Goal: Communication & Community: Answer question/provide support

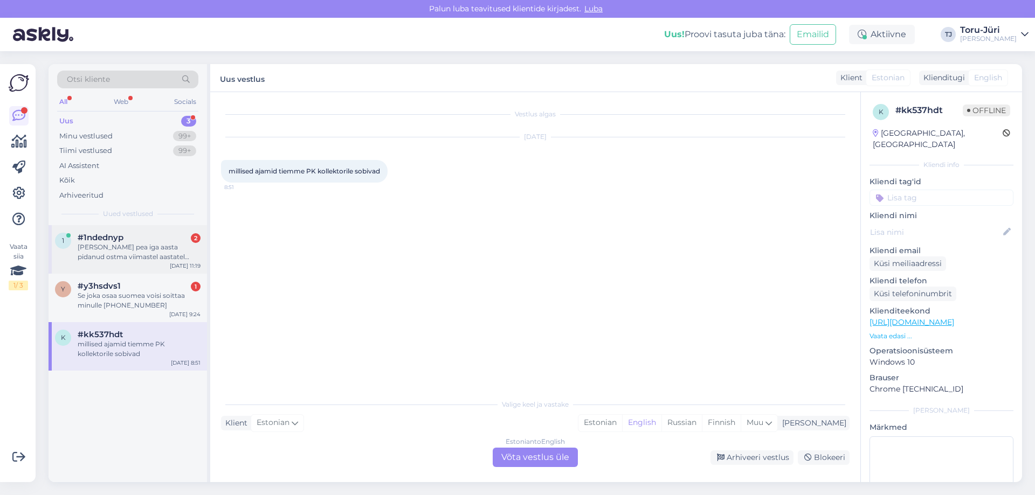
click at [140, 244] on div "[PERSON_NAME] pea iga aasta pidanud ostma viimastel aastatel Kaitseklapp 1/2″ 1…" at bounding box center [139, 252] width 123 height 19
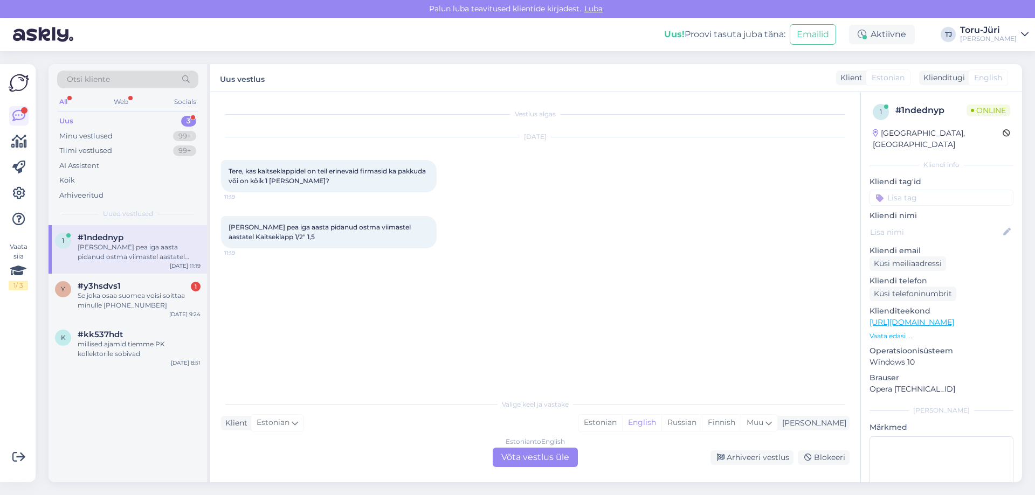
click at [541, 457] on div "Estonian to English Võta vestlus üle" at bounding box center [535, 457] width 85 height 19
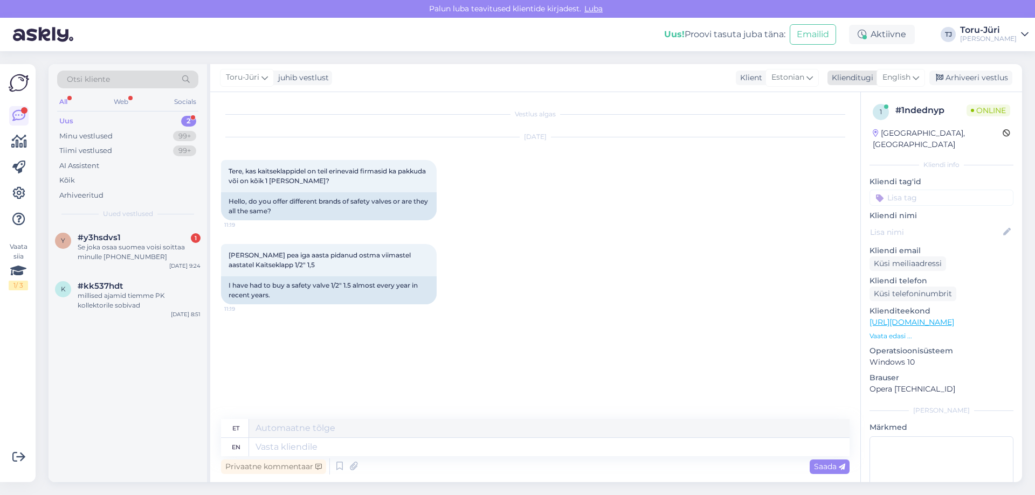
click at [904, 80] on span "English" at bounding box center [897, 78] width 28 height 12
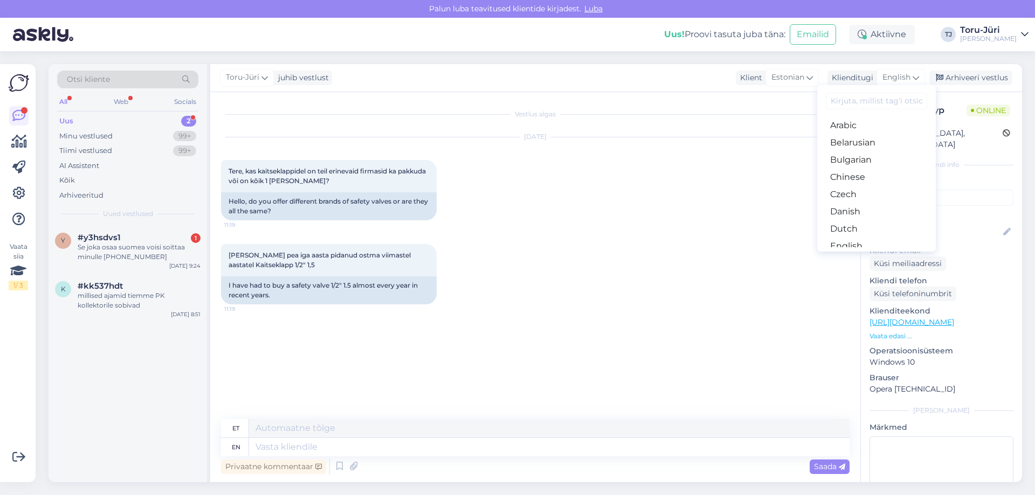
click at [863, 255] on link "Estonian" at bounding box center [876, 263] width 119 height 17
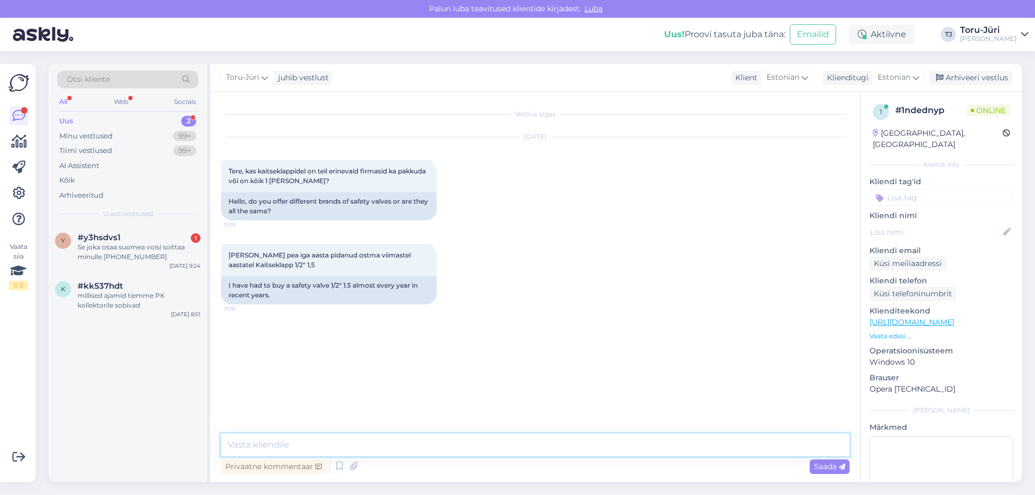
click at [310, 445] on textarea at bounding box center [535, 445] width 629 height 23
type textarea "Tere. Mis selle kaitseklapiga siis juhtub Teil tavaliselt? Millisesse süsteemi …"
click at [817, 465] on span "Saada" at bounding box center [829, 467] width 31 height 10
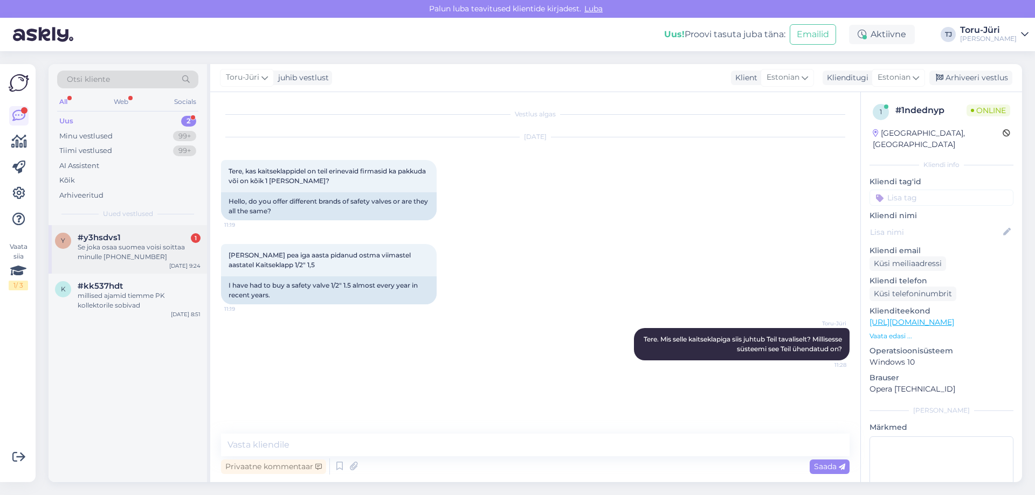
click at [119, 245] on div "Se joka osaa suomea voisi soittaa minulle [PHONE_NUMBER]" at bounding box center [139, 252] width 123 height 19
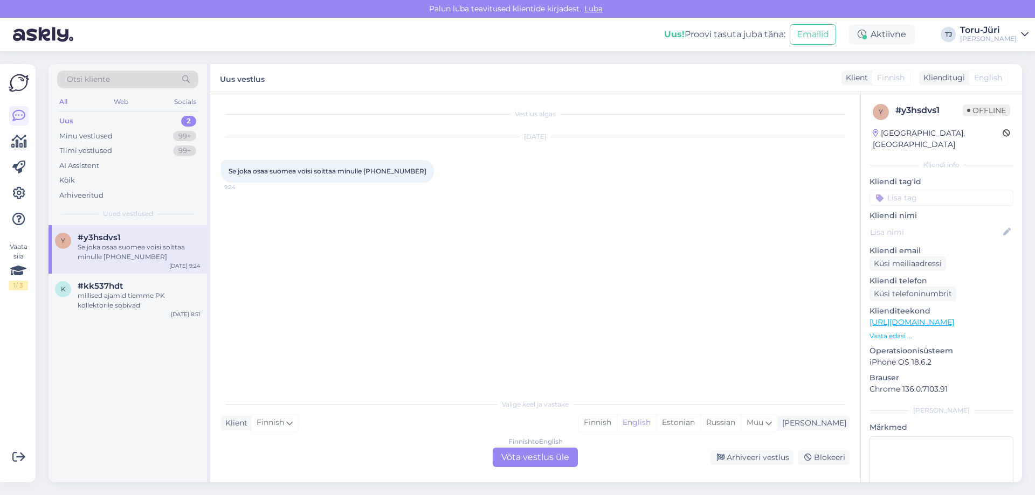
click at [507, 457] on div "Finnish to English Võta vestlus üle" at bounding box center [535, 457] width 85 height 19
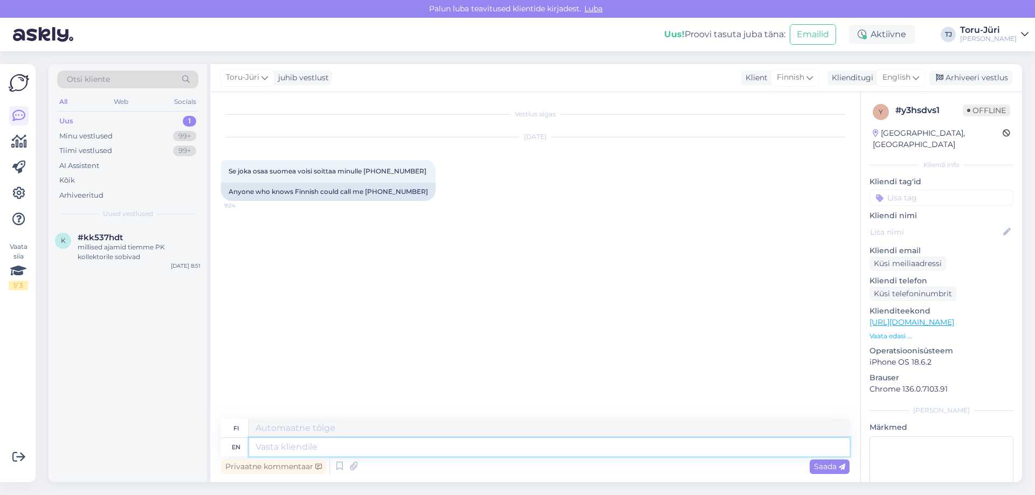
click at [342, 443] on textarea at bounding box center [549, 447] width 601 height 18
click at [912, 82] on div "English" at bounding box center [901, 77] width 49 height 17
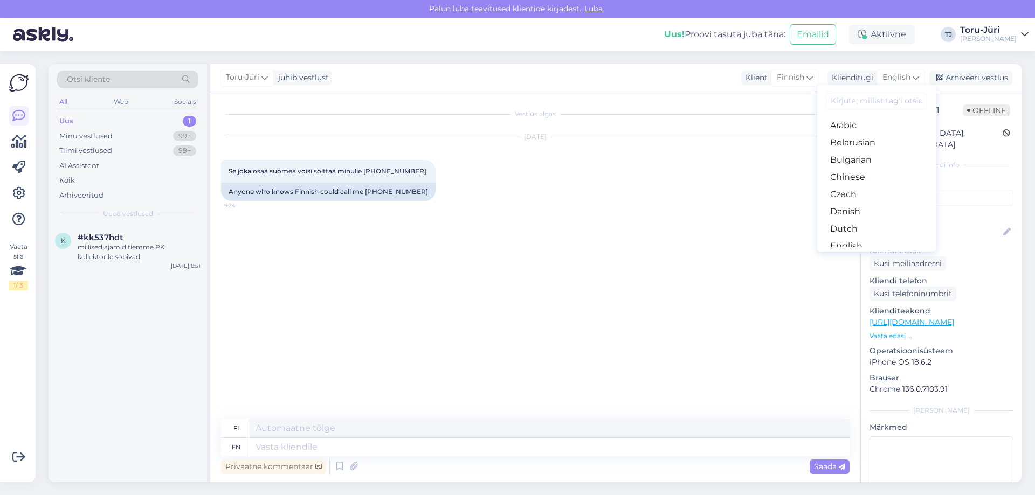
click at [860, 255] on link "Estonian" at bounding box center [876, 263] width 119 height 17
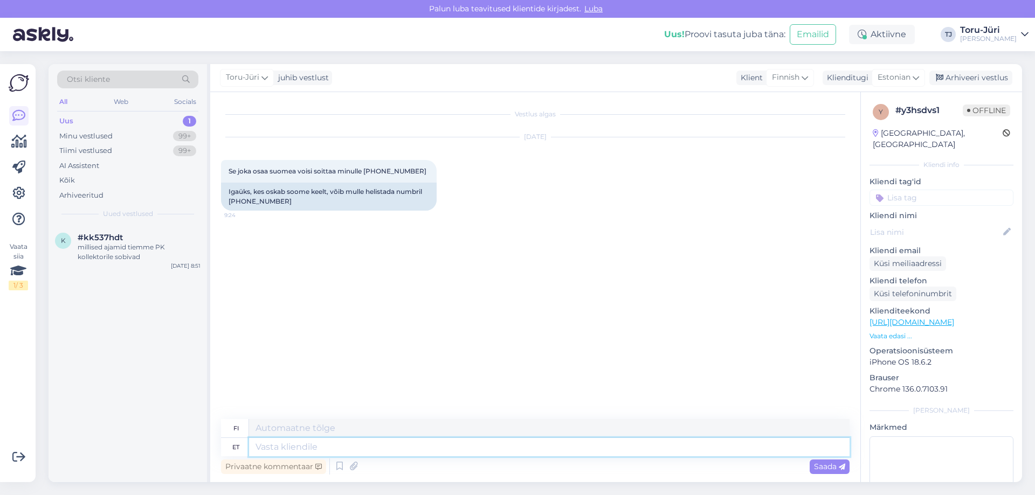
click at [313, 447] on textarea at bounding box center [549, 447] width 601 height 18
type textarea "Tere."
type textarea "Hei."
type textarea "Tere. Teiega"
type textarea "Hei. [PERSON_NAME] kanssasi."
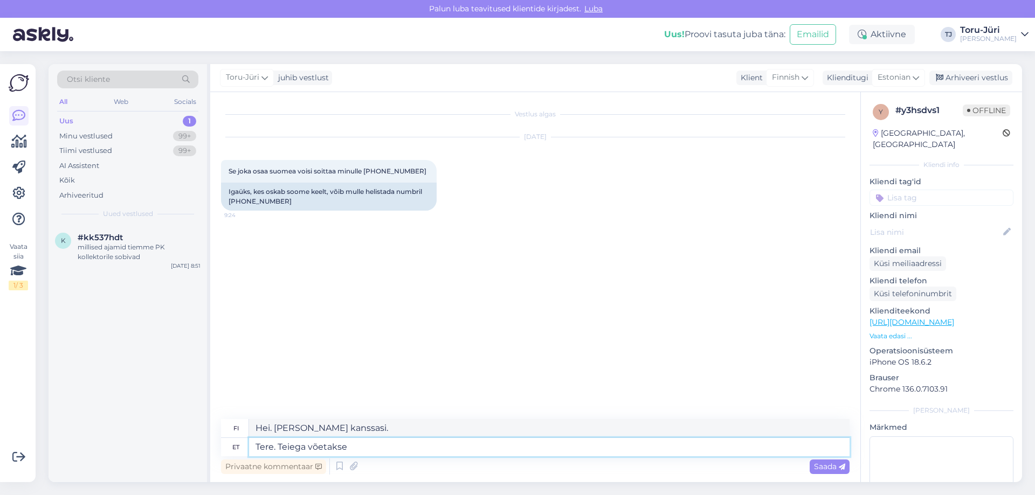
type textarea "Tere. Teiega võetakse"
type textarea "Hei. Ole hyvä."
type textarea "Tere. Tei"
type textarea "Hei. [PERSON_NAME] kanssasi."
type textarea "Tere."
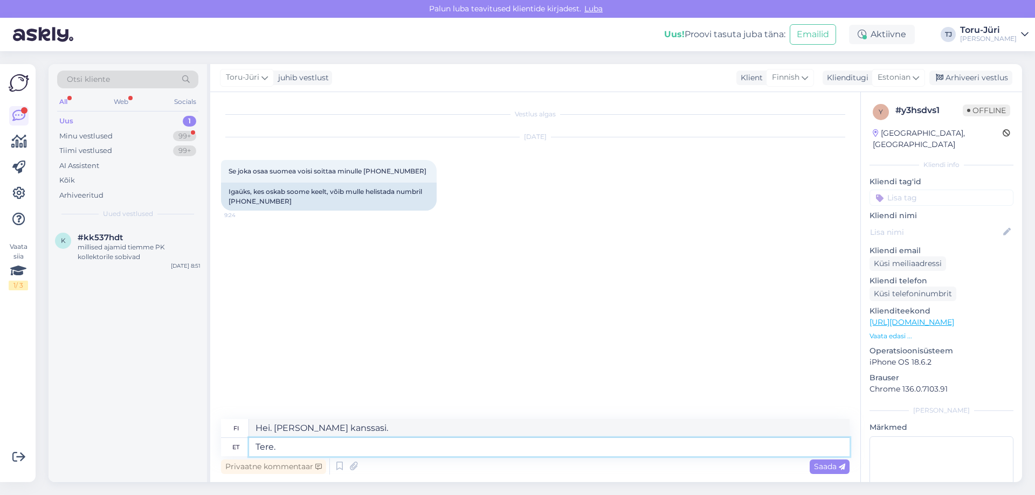
type textarea "Hei."
type textarea "Tere. Äkki s"
type textarea "Hei. Ehkä"
type textarea "Tere. [PERSON_NAME]"
type textarea "Hei. Ehkä me voimme"
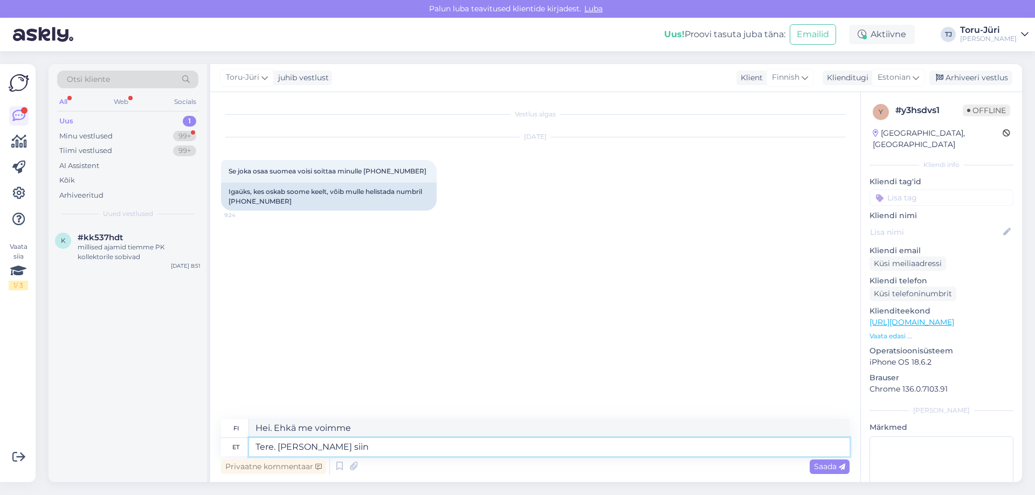
type textarea "Tere. [PERSON_NAME] siin"
type textarea "Hei. Ehkä me pääsemme tänne."
type textarea "Tere. [PERSON_NAME] siin Teid aid"
type textarea "Hei. Ehkä voimme saada sinut tänne."
type textarea "Tere. [PERSON_NAME] siin Teid aidata"
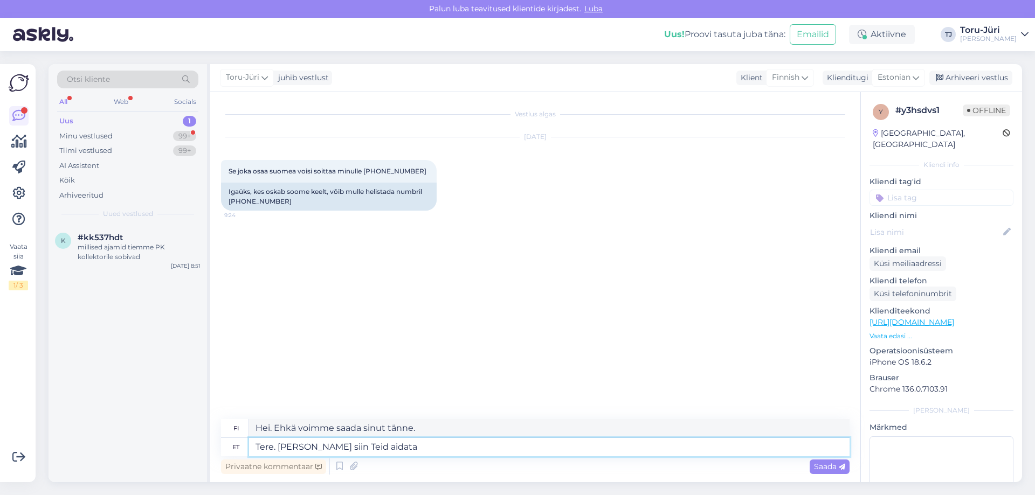
type textarea "Hei. Ehkä voimme auttaa sinua tässä."
type textarea "Tere. [PERSON_NAME] siin Teid aidata kuidagi?"
type textarea "Hei. Ehkä voimme jotenkin auttaa sinua tässä?"
type textarea "Tere. [PERSON_NAME] siin Teid aidata kuidagi?"
click at [831, 465] on span "Saada" at bounding box center [829, 467] width 31 height 10
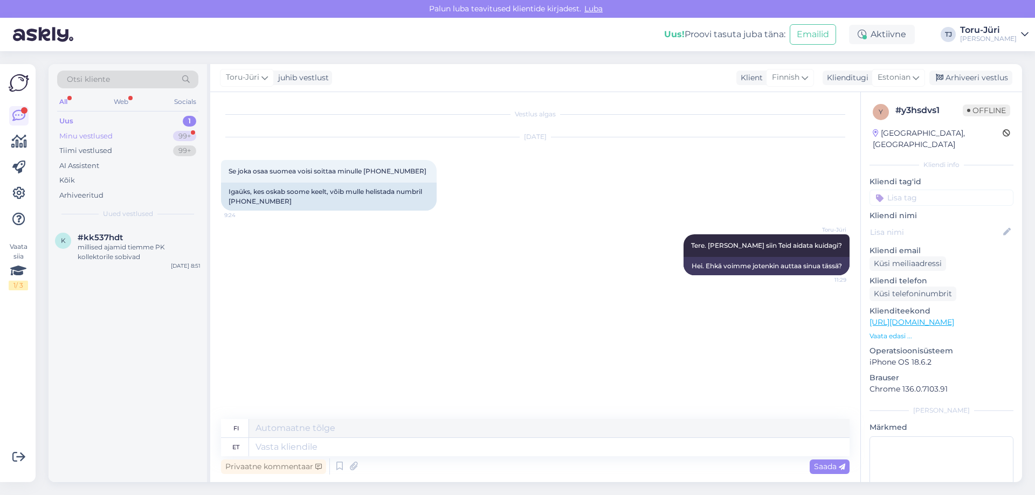
click at [109, 133] on div "Minu vestlused" at bounding box center [85, 136] width 53 height 11
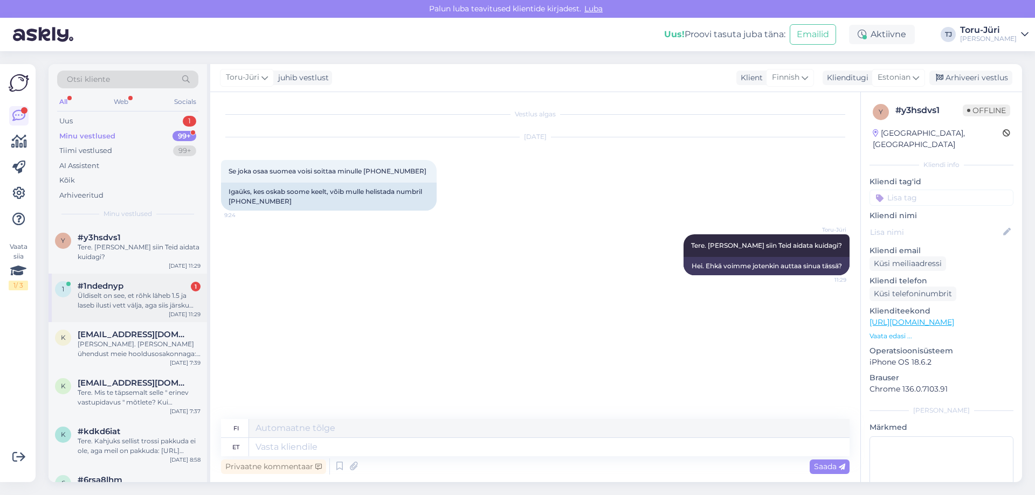
click at [130, 292] on div "Üldiselt on see, et rõhk läheb 1.5 ja laseb ilusti vett välja, aga siis järsku …" at bounding box center [139, 300] width 123 height 19
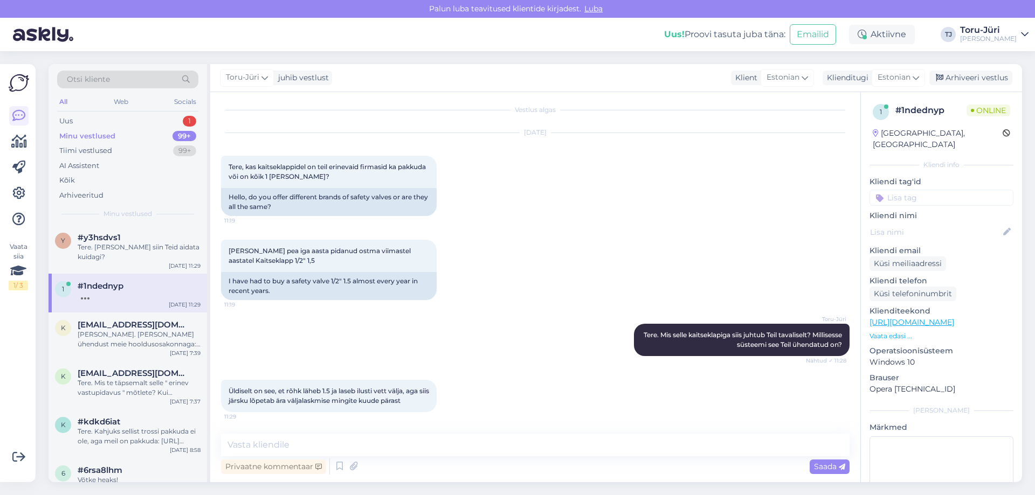
scroll to position [128, 0]
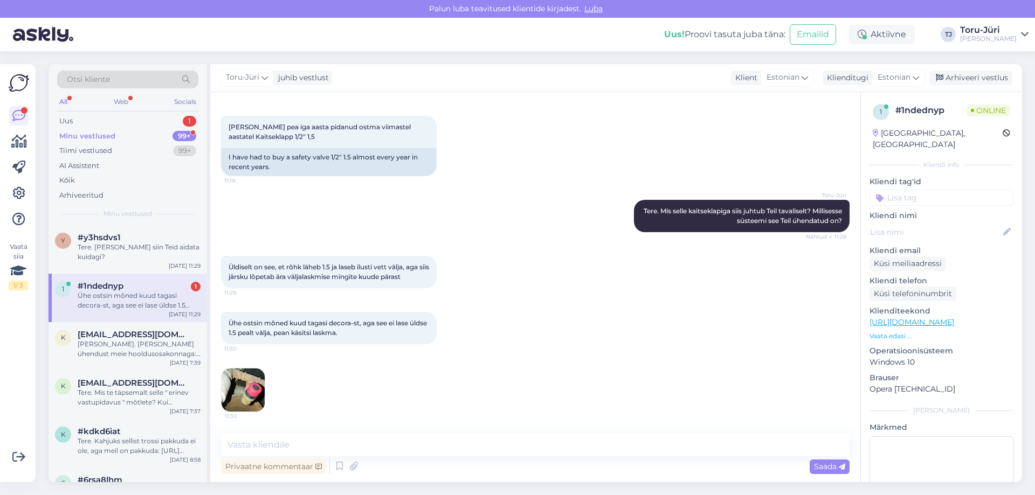
click at [230, 402] on img at bounding box center [243, 390] width 43 height 43
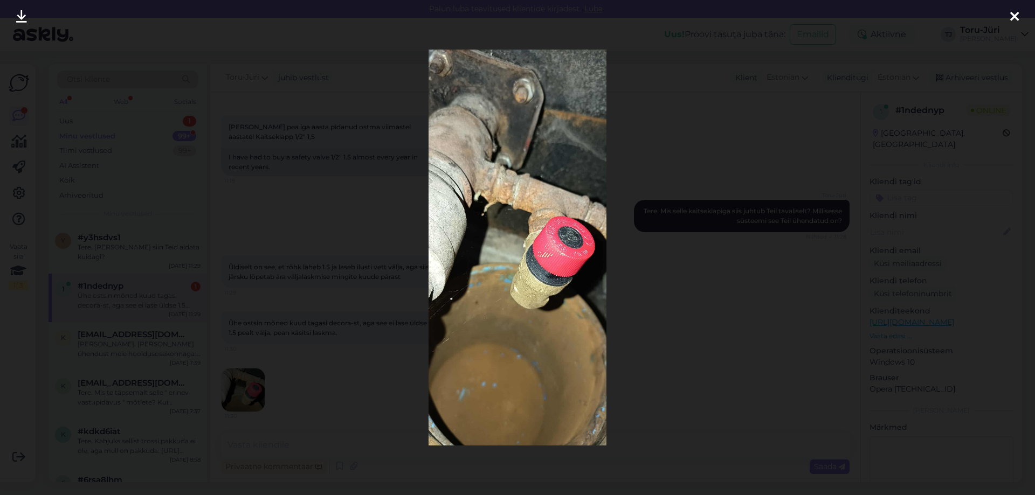
click at [1008, 13] on div at bounding box center [1015, 17] width 22 height 34
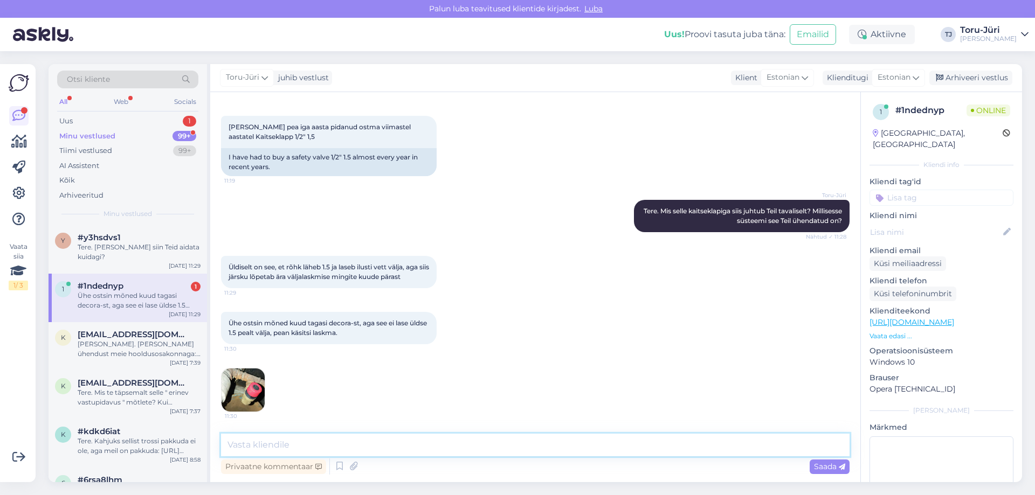
click at [290, 447] on textarea at bounding box center [535, 445] width 629 height 23
click at [254, 396] on img at bounding box center [243, 390] width 43 height 43
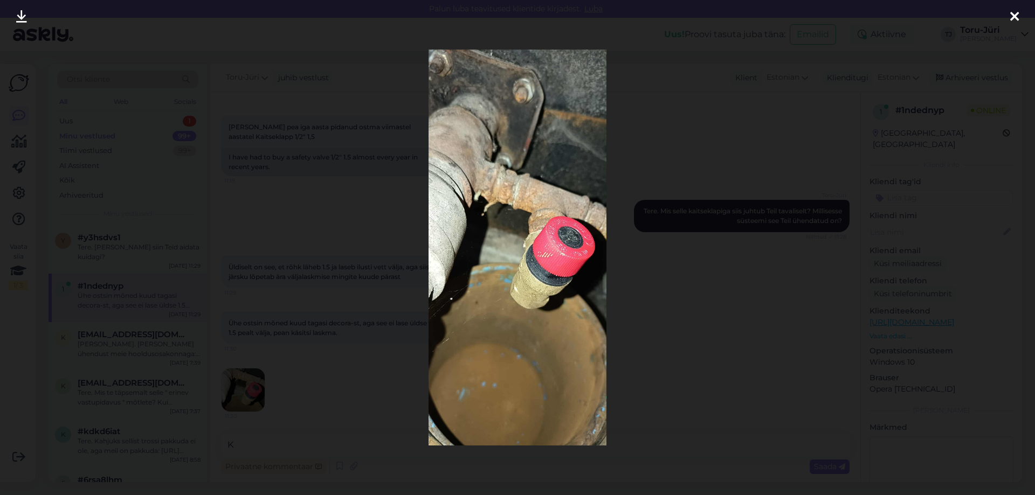
click at [1013, 14] on icon at bounding box center [1014, 17] width 9 height 14
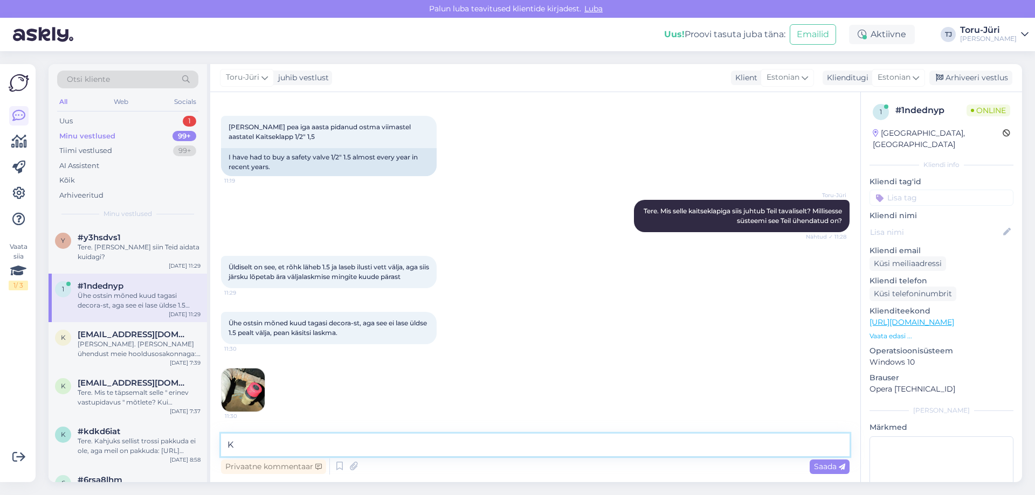
click at [265, 438] on textarea "K" at bounding box center [535, 445] width 629 height 23
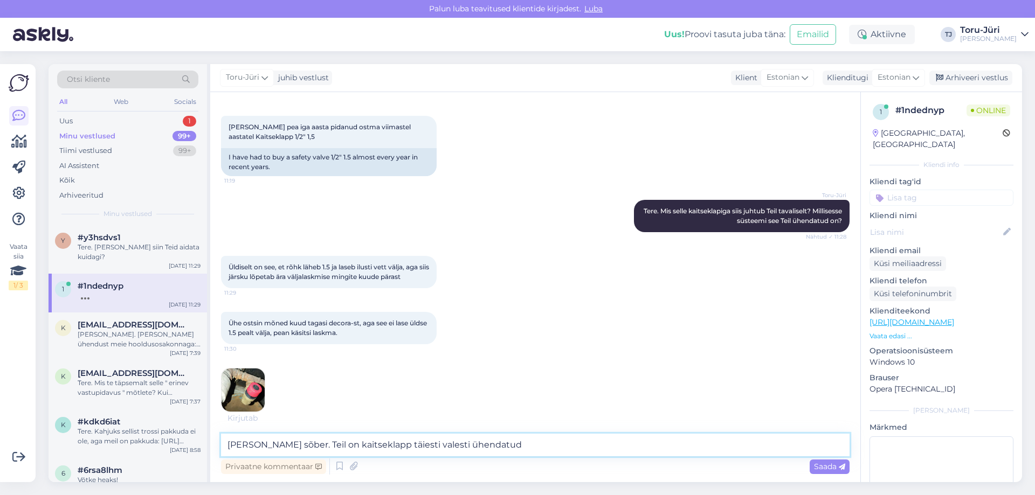
type textarea "[PERSON_NAME] sõber. Teil on kaitseklapp täiesti valesti ühendatud!"
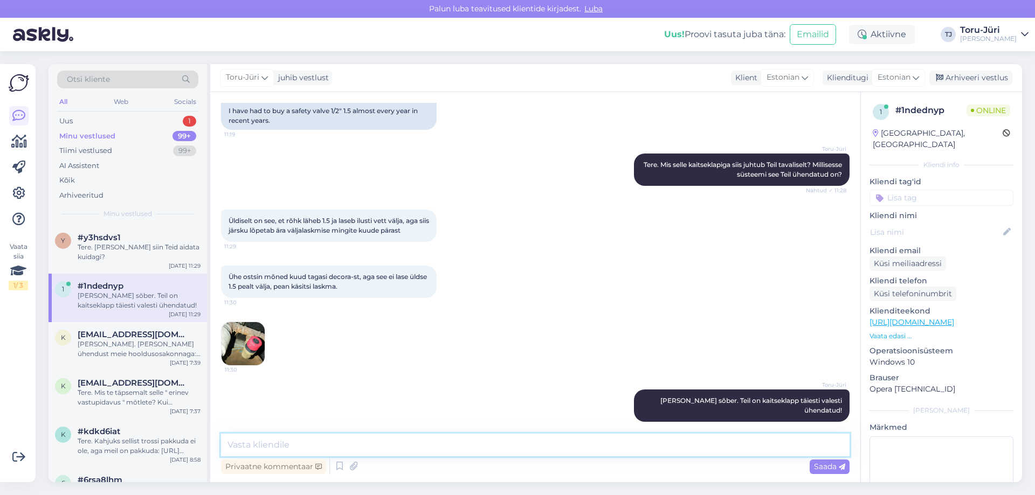
click at [308, 441] on textarea at bounding box center [535, 445] width 629 height 23
type textarea "See osa, kus kohast peaks vett välja laskma, on teil ühendatud kolmikusse."
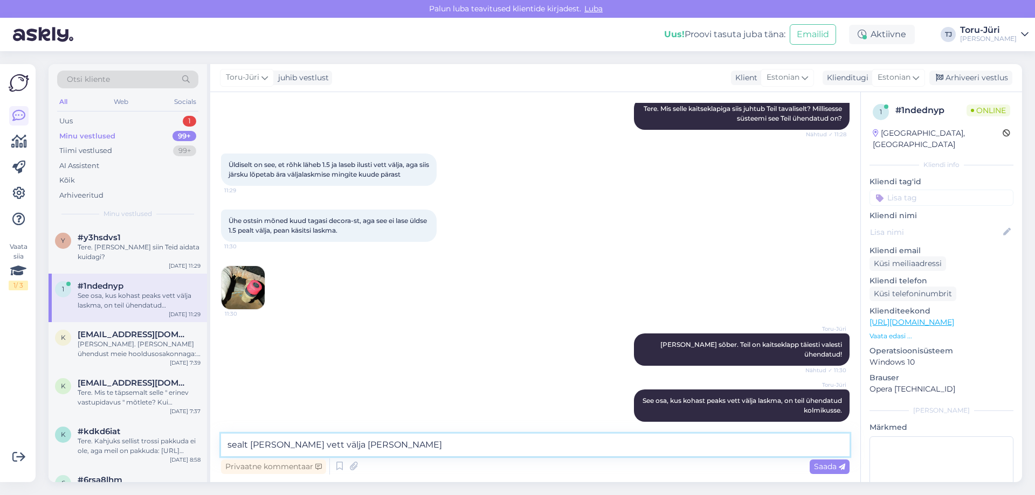
type textarea "sealt [PERSON_NAME] vett välja tulla"
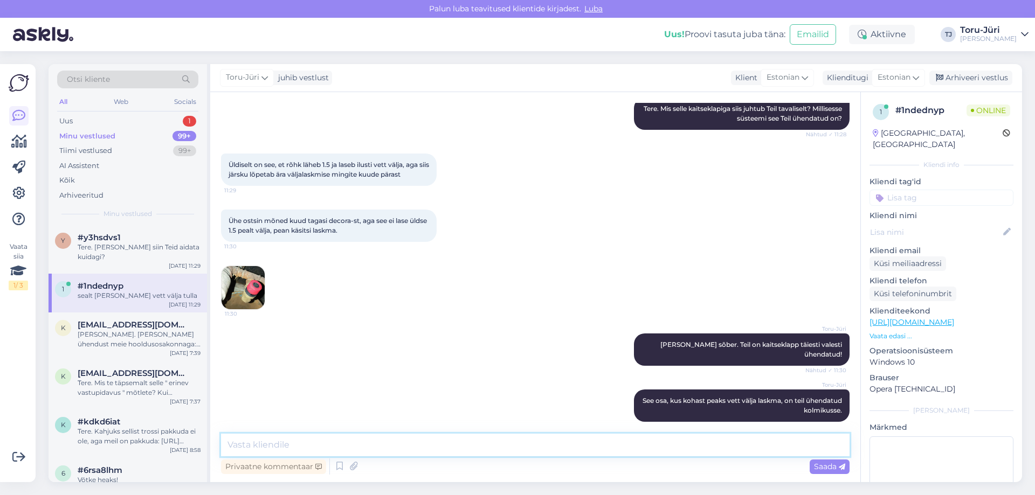
scroll to position [277, 0]
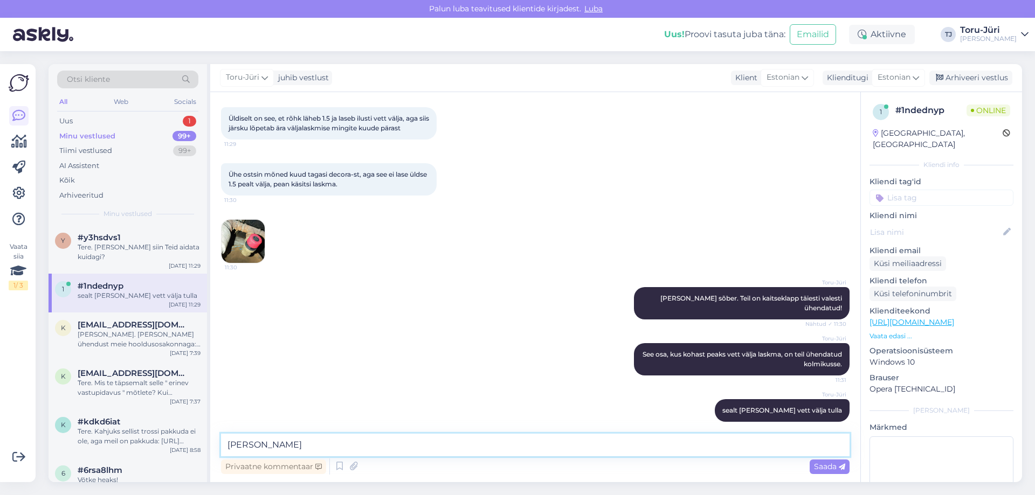
type textarea "hetkel"
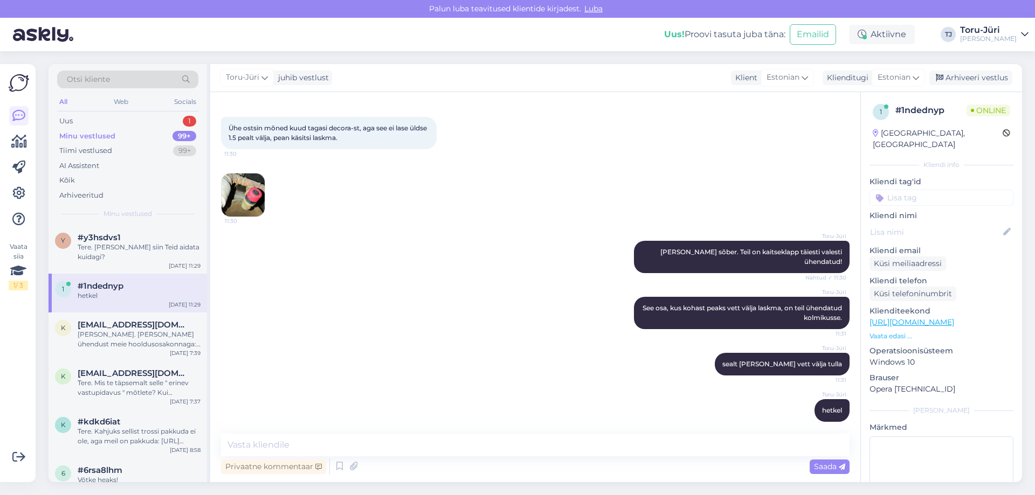
click at [249, 202] on img at bounding box center [243, 195] width 43 height 43
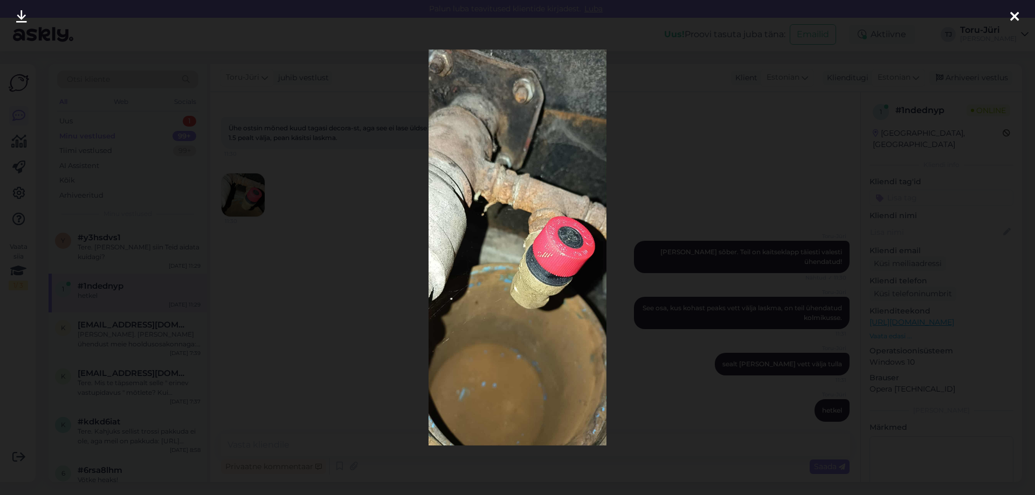
click at [1011, 17] on icon at bounding box center [1014, 17] width 9 height 14
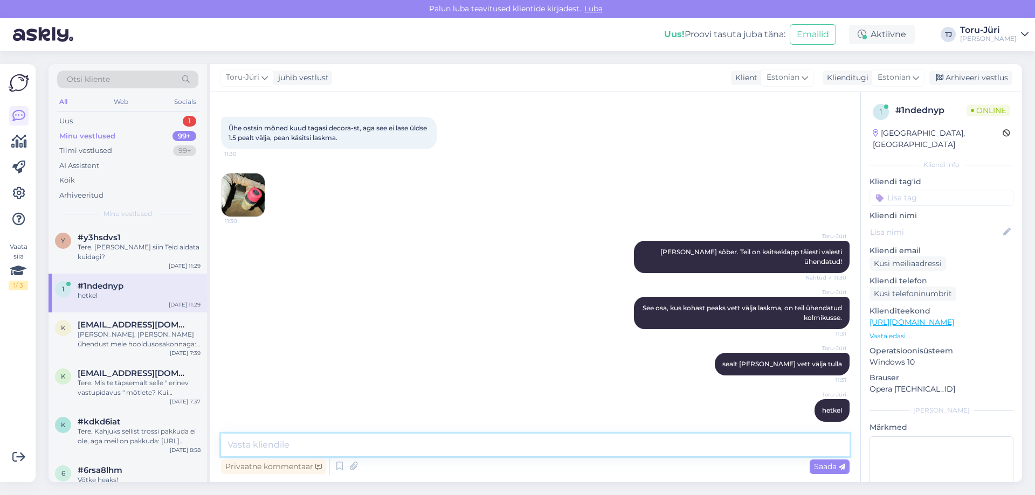
click at [343, 437] on textarea at bounding box center [535, 445] width 629 height 23
click at [354, 437] on textarea at bounding box center [535, 445] width 629 height 23
click at [122, 119] on div "Uus 1" at bounding box center [127, 121] width 141 height 15
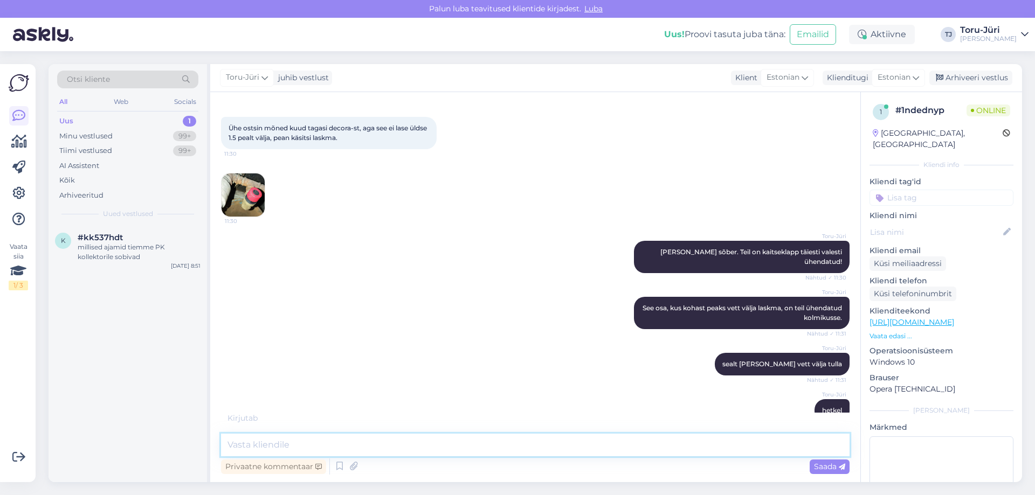
click at [340, 445] on textarea at bounding box center [535, 445] width 629 height 23
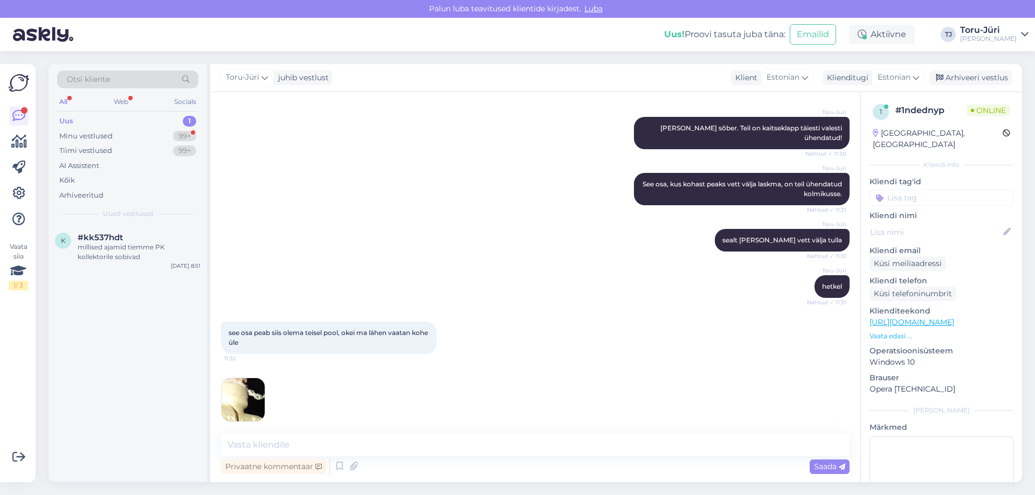
click at [256, 387] on img at bounding box center [243, 399] width 43 height 43
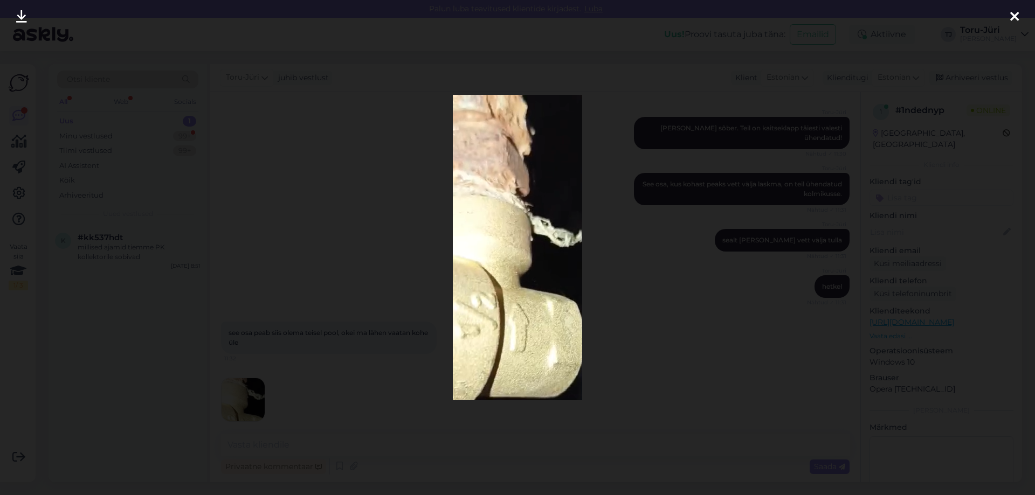
click at [1015, 17] on icon at bounding box center [1014, 17] width 9 height 14
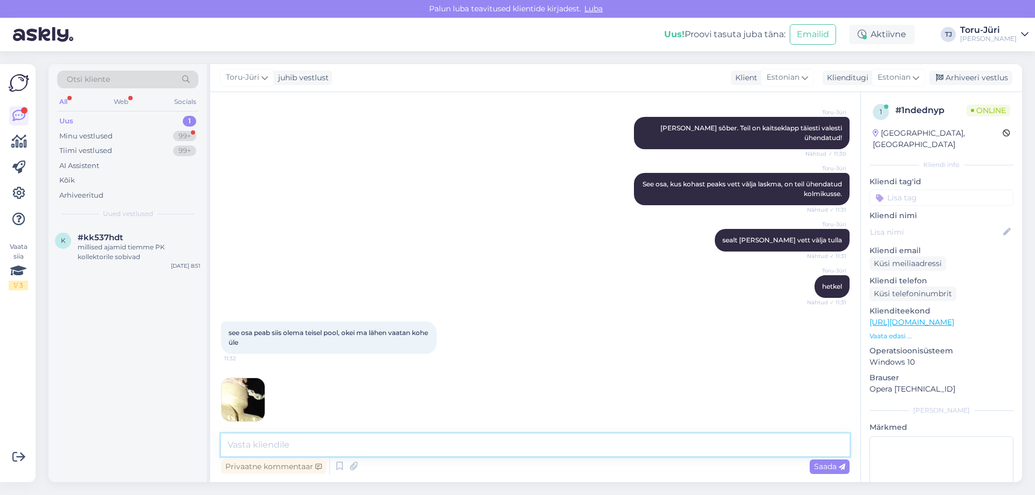
click at [285, 443] on textarea at bounding box center [535, 445] width 629 height 23
type textarea "See, mis on Teil kolmikusse hetkel ühendatud, peab olema täiesti vaba ots, sest…"
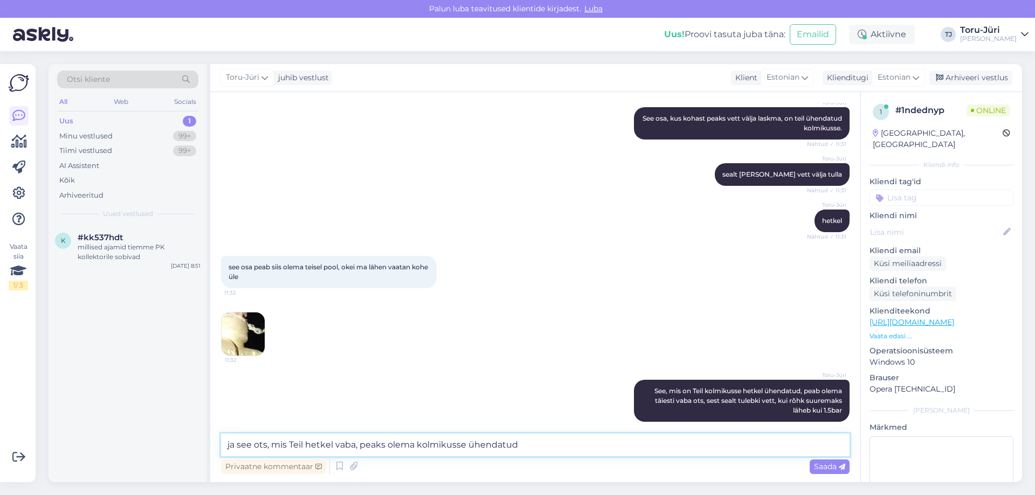
type textarea "ja see ots, mis Teil hetkel vaba, peaks olema kolmikusse ühendatud."
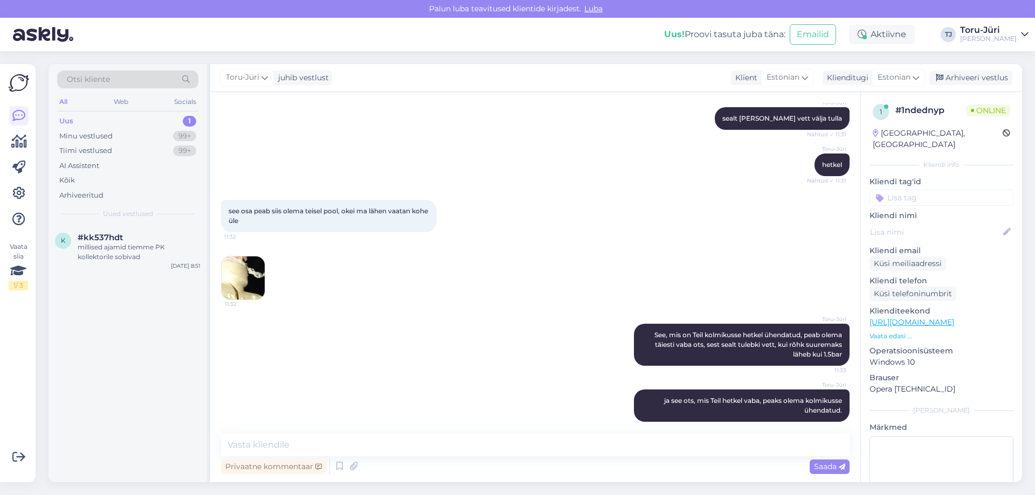
click at [304, 433] on div "Vestlus algas [DATE] Tere, kas kaitseklappidel on teil erinevaid firmasid ka pa…" at bounding box center [535, 287] width 650 height 390
click at [300, 441] on textarea at bounding box center [535, 445] width 629 height 23
click at [282, 446] on textarea at bounding box center [535, 445] width 629 height 23
drag, startPoint x: 292, startPoint y: 445, endPoint x: 209, endPoint y: 439, distance: 83.2
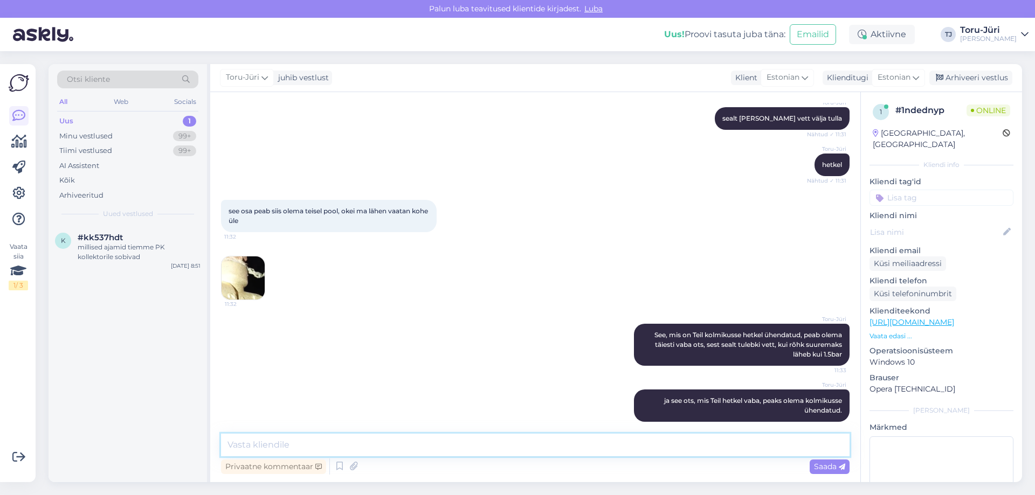
click at [209, 439] on div "Otsi kliente All Web Socials Uus 1 Minu vestlused 99+ Tiimi vestlused 99+ AI As…" at bounding box center [536, 273] width 974 height 418
drag, startPoint x: 225, startPoint y: 444, endPoint x: 285, endPoint y: 444, distance: 59.8
click at [285, 444] on textarea at bounding box center [535, 445] width 629 height 23
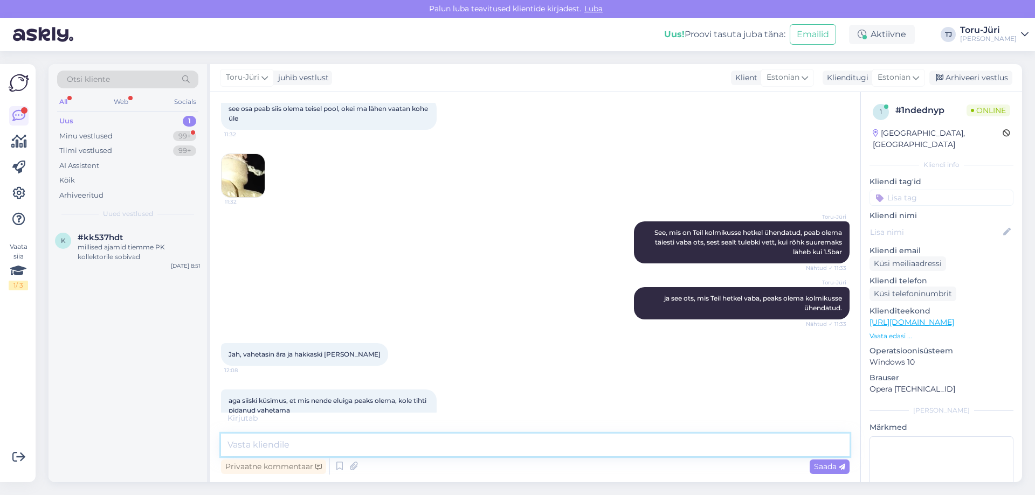
scroll to position [683, 0]
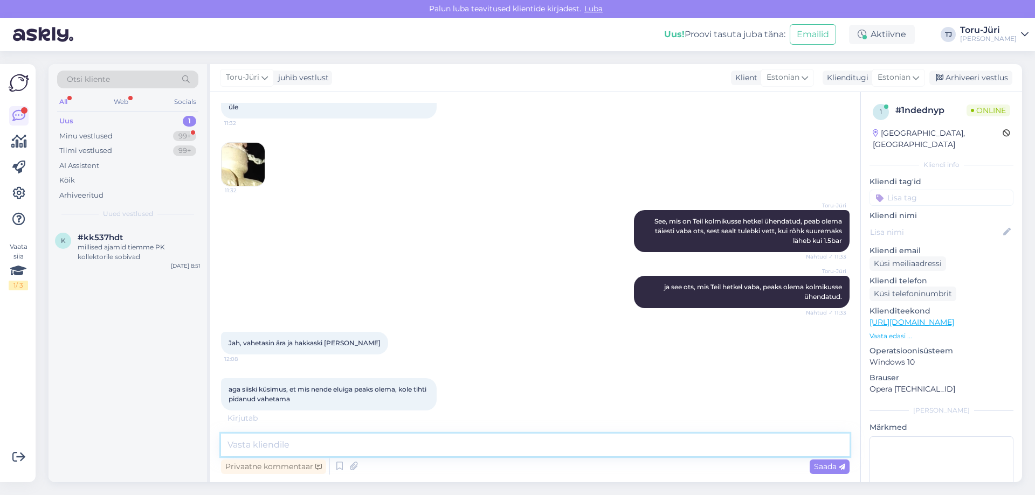
click at [287, 446] on textarea at bounding box center [535, 445] width 629 height 23
click at [287, 445] on textarea at bounding box center [535, 445] width 629 height 23
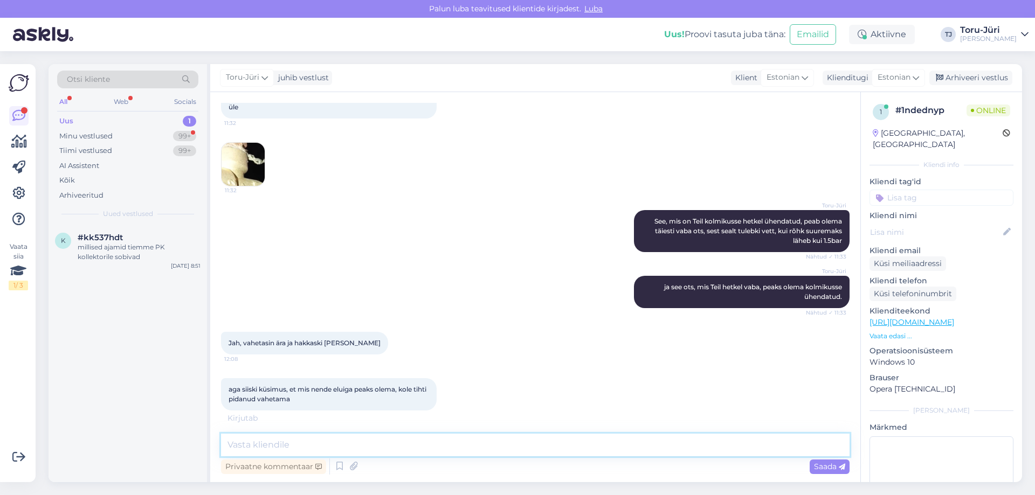
click at [289, 440] on textarea at bounding box center [535, 445] width 629 height 23
type textarea "Siis peaks selle süsteemi laskma üle vaadata ikka. Keeruline kohe niimoodi põhj…"
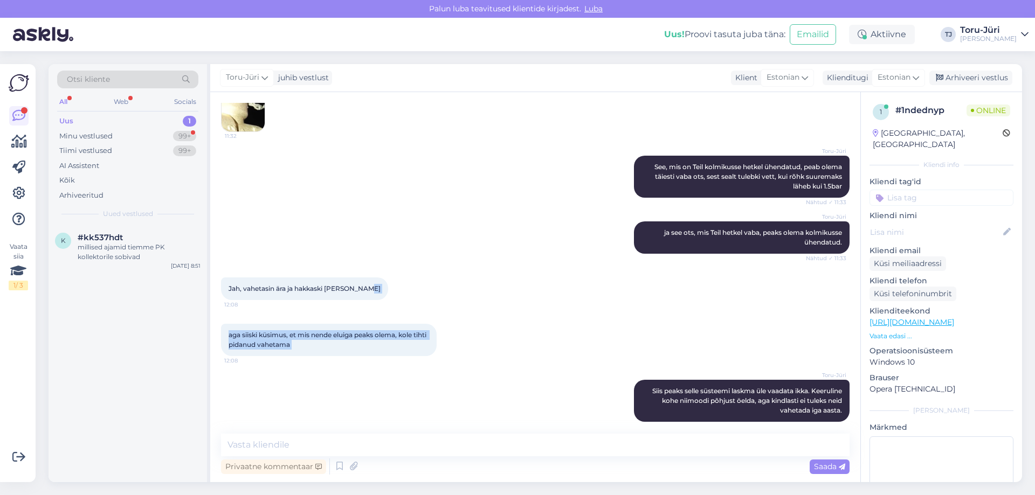
scroll to position [900, 0]
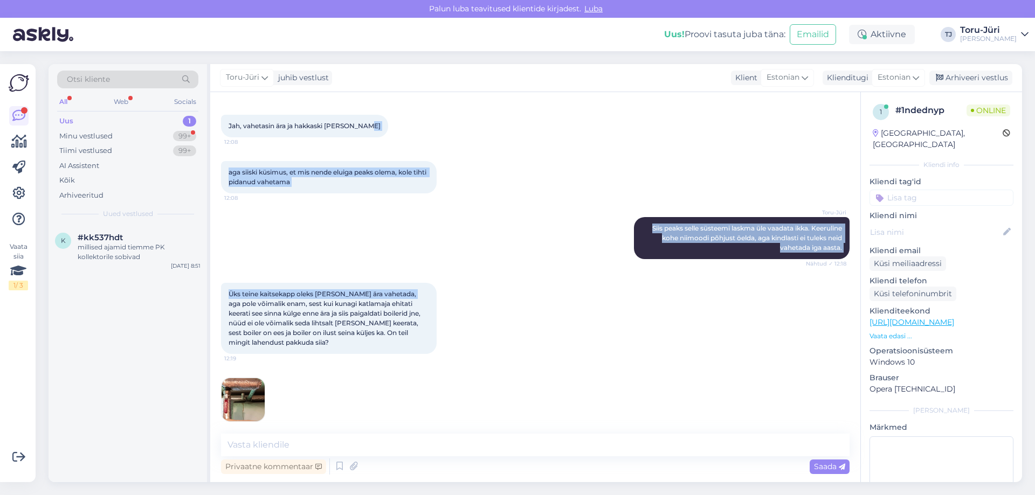
drag, startPoint x: 358, startPoint y: 278, endPoint x: 409, endPoint y: 287, distance: 51.4
click at [409, 287] on div "Vestlus algas [DATE] Tere, kas kaitseklappidel on teil erinevaid firmasid ka pa…" at bounding box center [540, 263] width 638 height 321
click at [506, 259] on div "[PERSON_NAME] peaks [PERSON_NAME] süsteemi laskma üle vaadata ikka. Keeruline k…" at bounding box center [535, 238] width 629 height 66
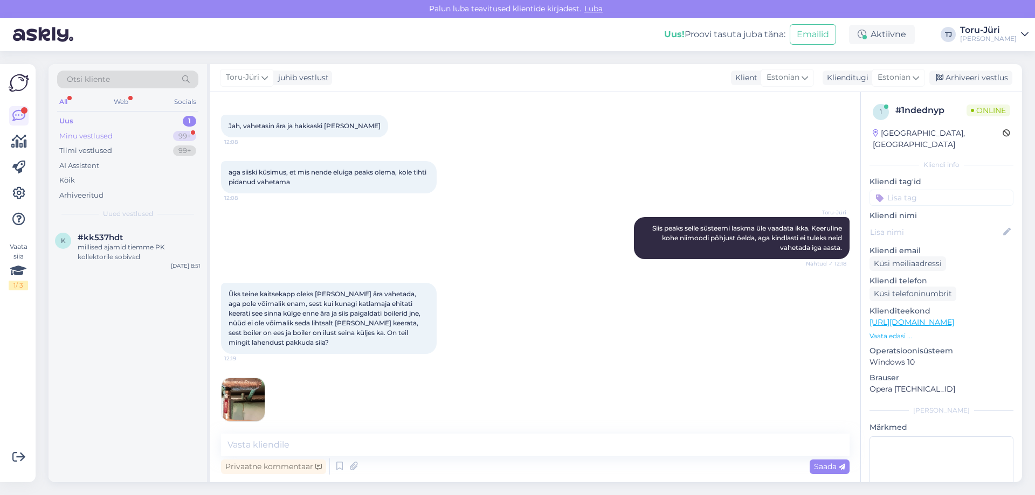
click at [84, 132] on div "Minu vestlused" at bounding box center [85, 136] width 53 height 11
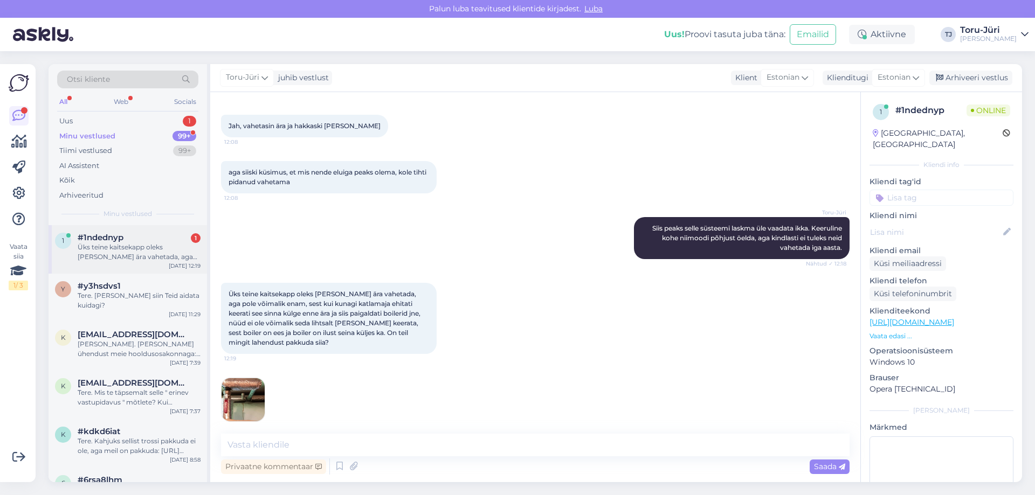
click at [119, 256] on div "Üks teine kaitsekapp oleks [PERSON_NAME] ära vahetada, aga pole võimalik enam, …" at bounding box center [139, 252] width 123 height 19
click at [229, 396] on img at bounding box center [243, 399] width 43 height 43
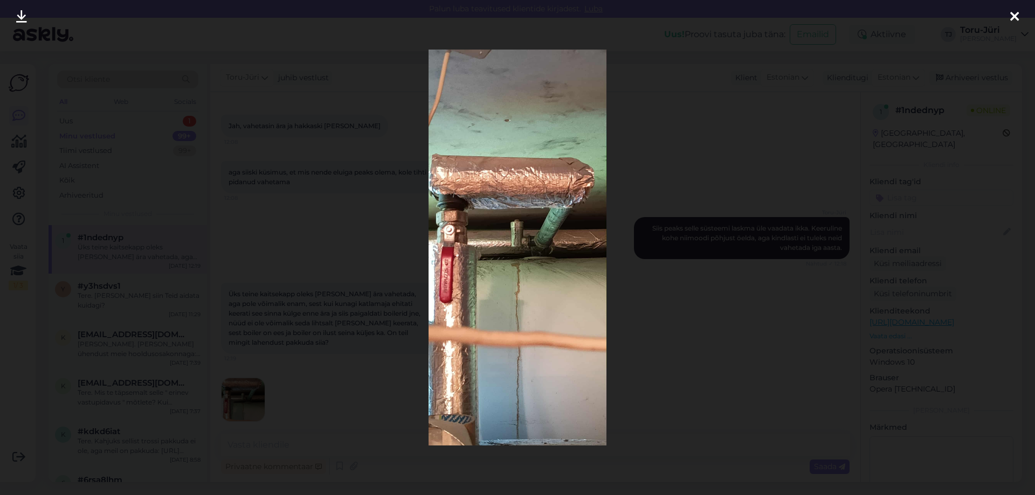
click at [1011, 19] on icon at bounding box center [1014, 17] width 9 height 14
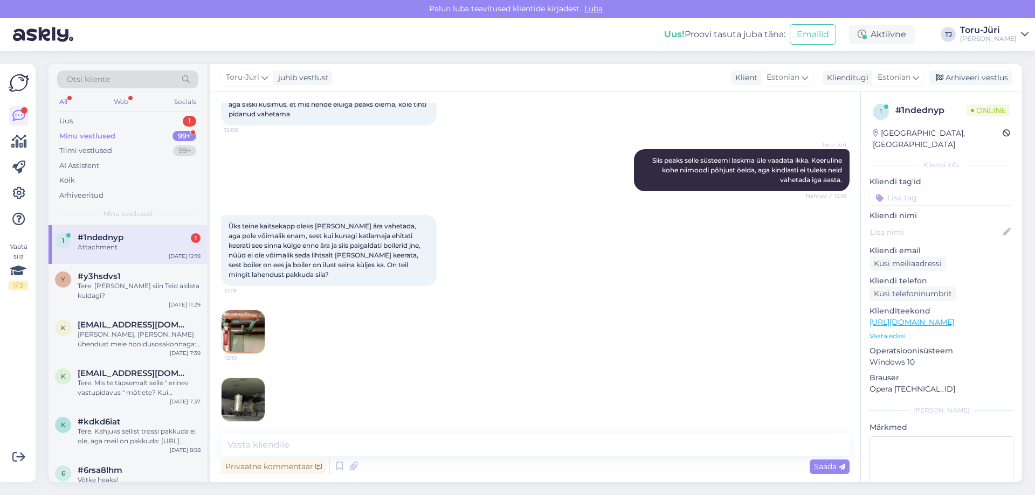
click at [252, 395] on img at bounding box center [243, 399] width 43 height 43
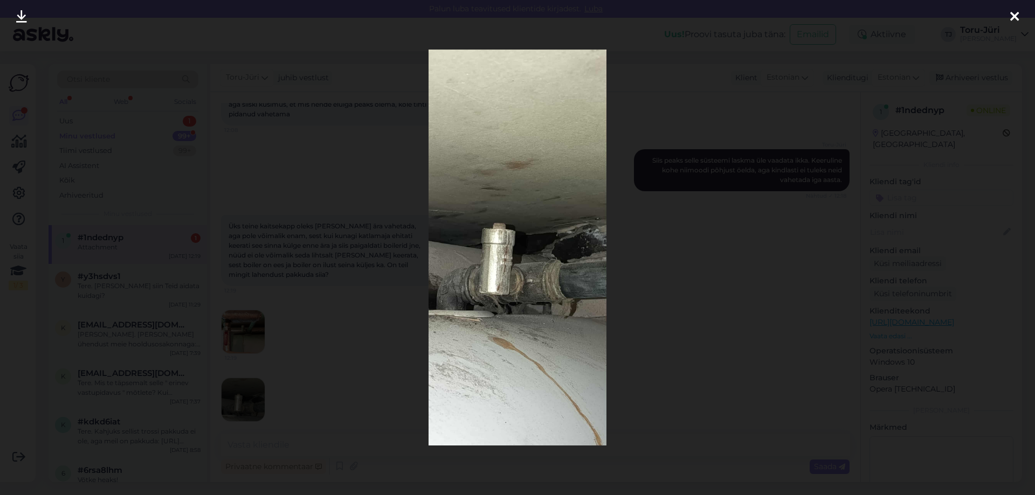
click at [1017, 10] on icon at bounding box center [1014, 17] width 9 height 14
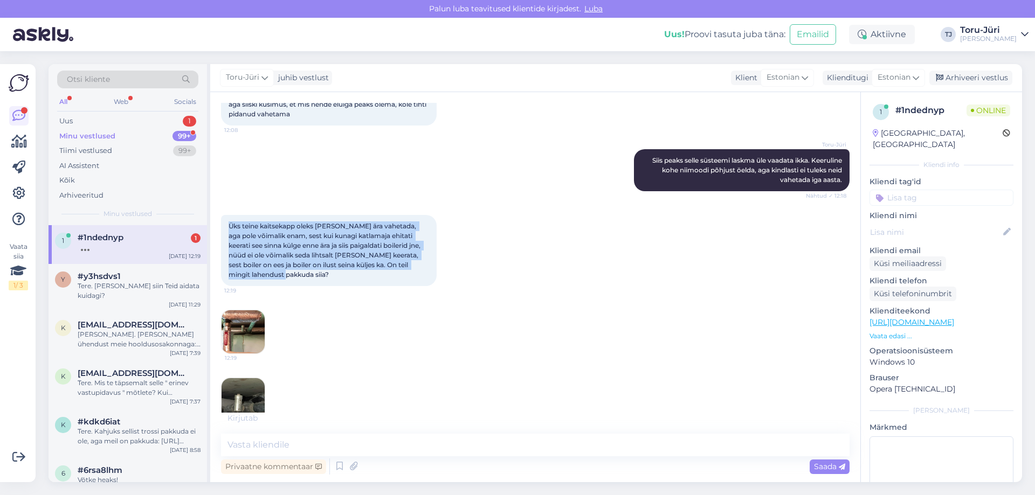
drag, startPoint x: 229, startPoint y: 218, endPoint x: 301, endPoint y: 264, distance: 85.4
click at [301, 264] on div "Üks teine kaitsekapp oleks [PERSON_NAME] ära vahetada, aga pole võimalik enam, …" at bounding box center [329, 250] width 216 height 71
drag, startPoint x: 229, startPoint y: 217, endPoint x: 316, endPoint y: 272, distance: 102.7
click at [316, 272] on div "Üks teine kaitsekapp oleks [PERSON_NAME] ära vahetada, aga pole võimalik enam, …" at bounding box center [329, 250] width 216 height 71
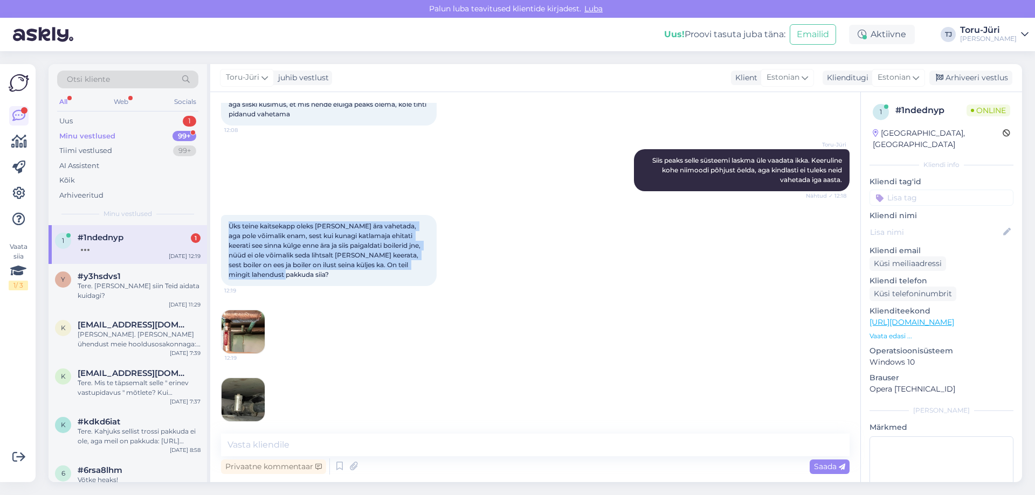
click at [316, 272] on div "Üks teine kaitsekapp oleks [PERSON_NAME] ära vahetada, aga pole võimalik enam, …" at bounding box center [329, 250] width 216 height 71
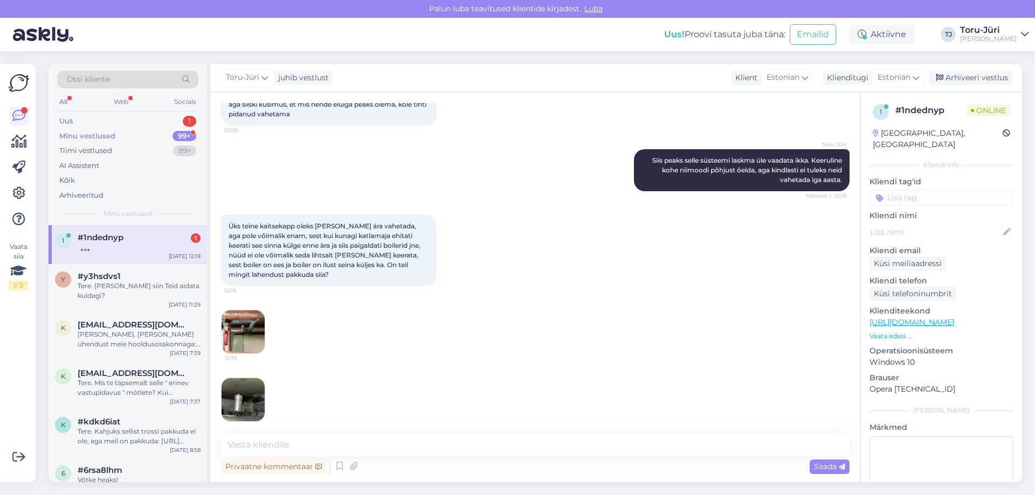
click at [389, 344] on div "Üks teine kaitsekapp oleks [PERSON_NAME] ära vahetada, aga pole võimalik enam, …" at bounding box center [535, 284] width 629 height 163
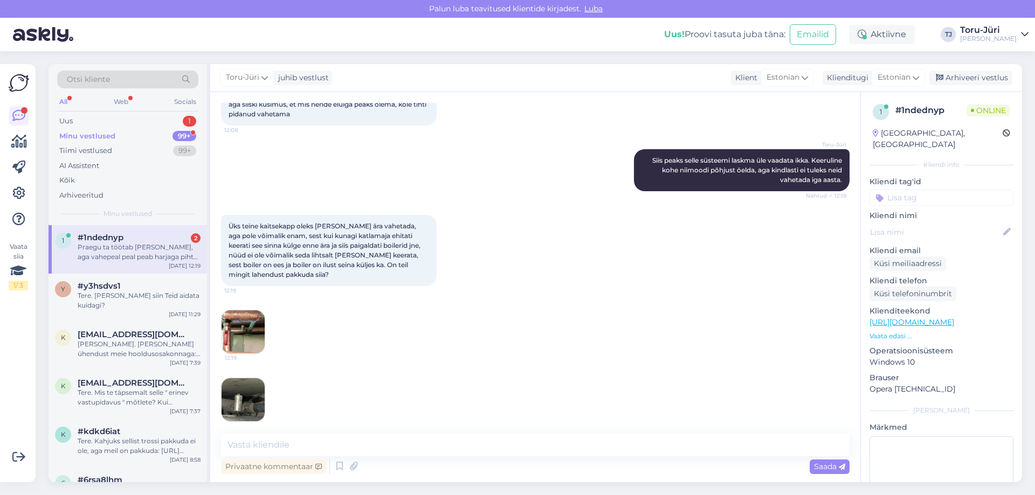
scroll to position [1024, 0]
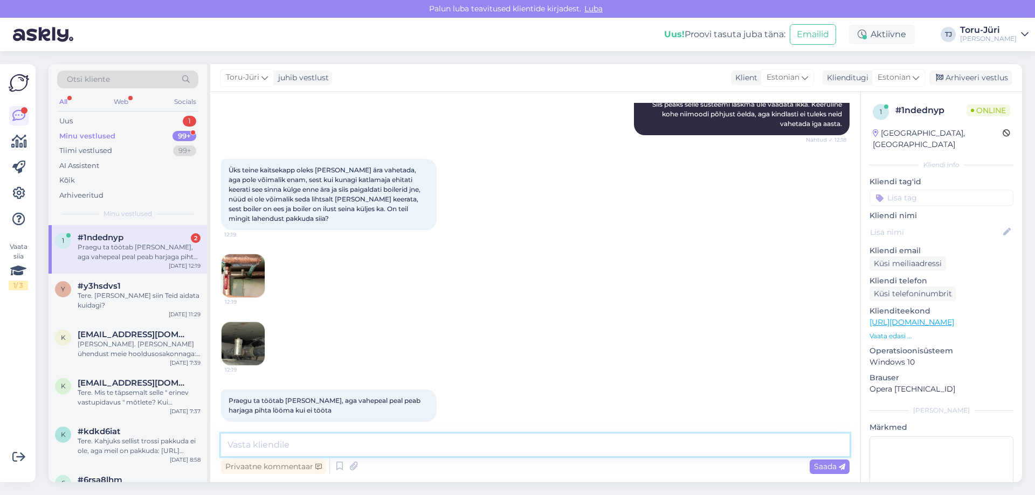
click at [279, 441] on textarea at bounding box center [535, 445] width 629 height 23
type textarea "K"
paste textarea "Taavi Labi Tel: [PHONE_NUMBER] E-post: [EMAIL_ADDRESS][DOMAIN_NAME]"
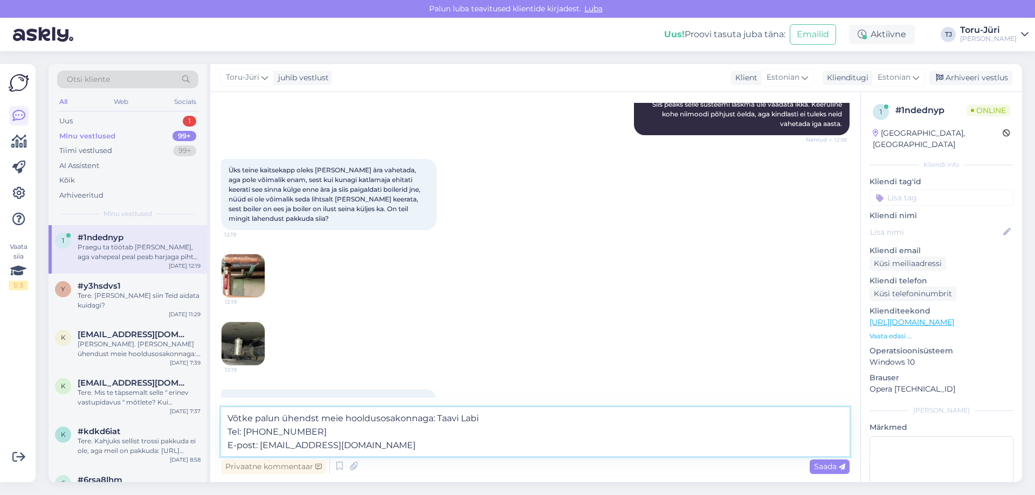
click at [311, 419] on textarea "Võtke palun ühendst meie hooldusosakonnaga: Taavi Labi Tel: [PHONE_NUMBER] E-po…" at bounding box center [535, 432] width 629 height 49
type textarea "Võtke palun ühendust meie hooldusosakonnaga: Taavi Labi Tel: [PHONE_NUMBER] E-p…"
click at [840, 465] on icon at bounding box center [842, 467] width 6 height 6
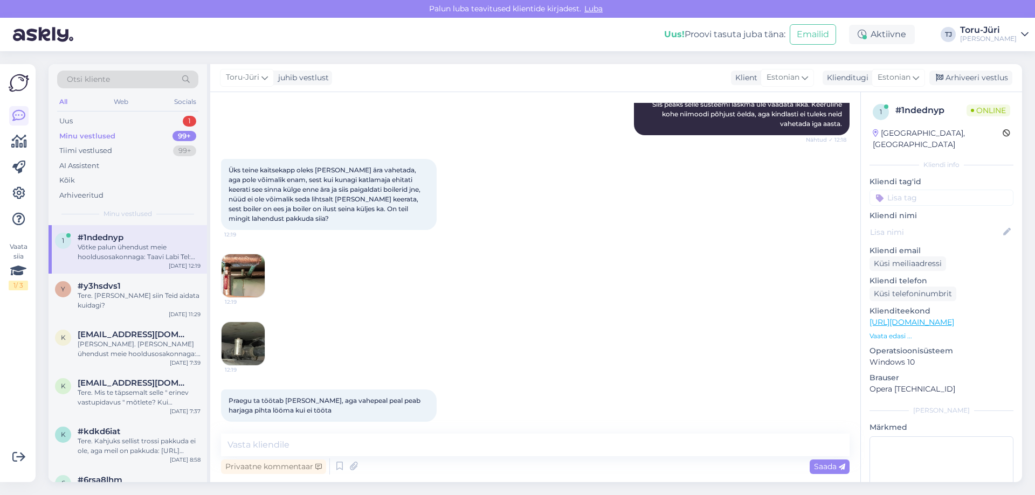
scroll to position [1090, 0]
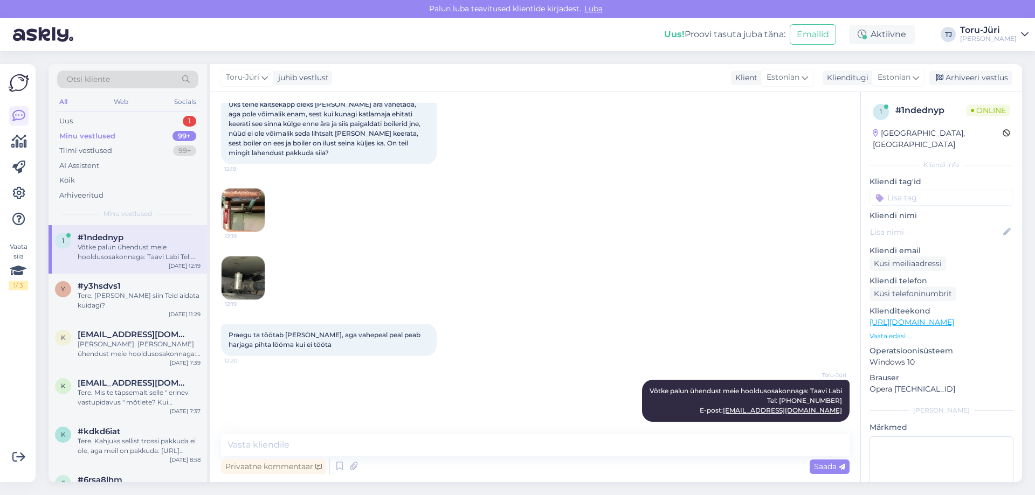
click at [539, 380] on div "[PERSON_NAME] palun ühendust meie hooldusosakonnaga: Taavi Labi Tel: [PHONE_NUM…" at bounding box center [535, 401] width 629 height 66
click at [126, 115] on div "Uus 1" at bounding box center [127, 121] width 141 height 15
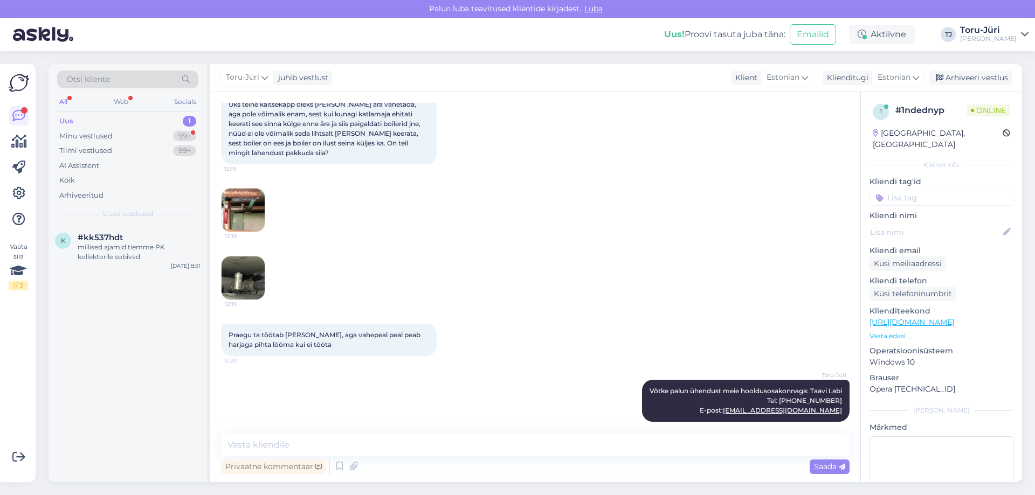
scroll to position [1136, 0]
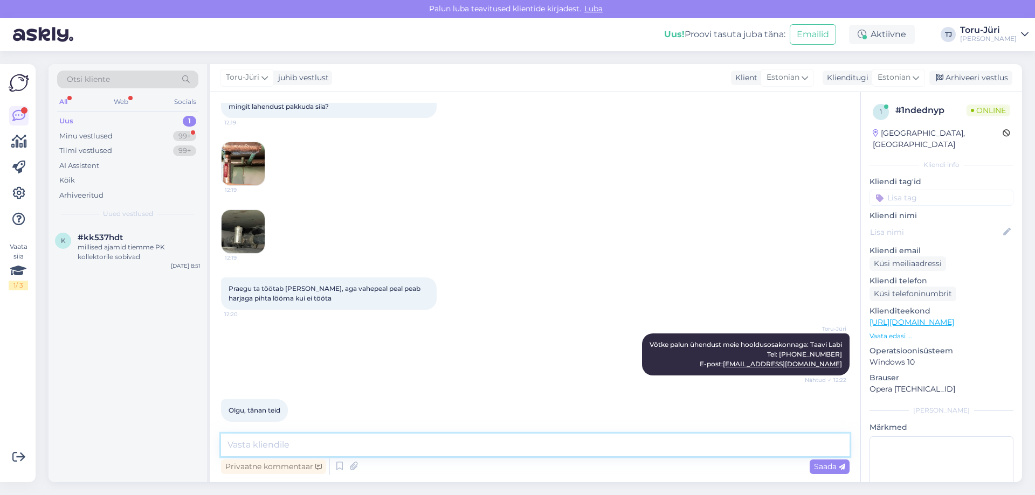
click at [326, 439] on textarea at bounding box center [535, 445] width 629 height 23
click at [316, 439] on textarea at bounding box center [535, 445] width 629 height 23
type textarea "Võtke heaks!"
click at [822, 460] on div "Saada" at bounding box center [830, 467] width 40 height 15
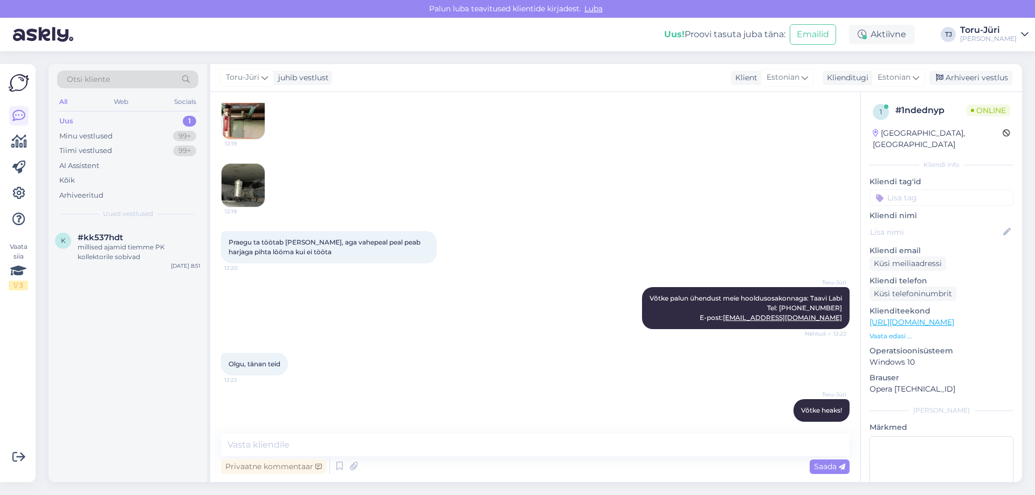
click at [490, 346] on div "Olgu, tänan teid 12:22" at bounding box center [535, 364] width 629 height 46
